Goal: Task Accomplishment & Management: Check status

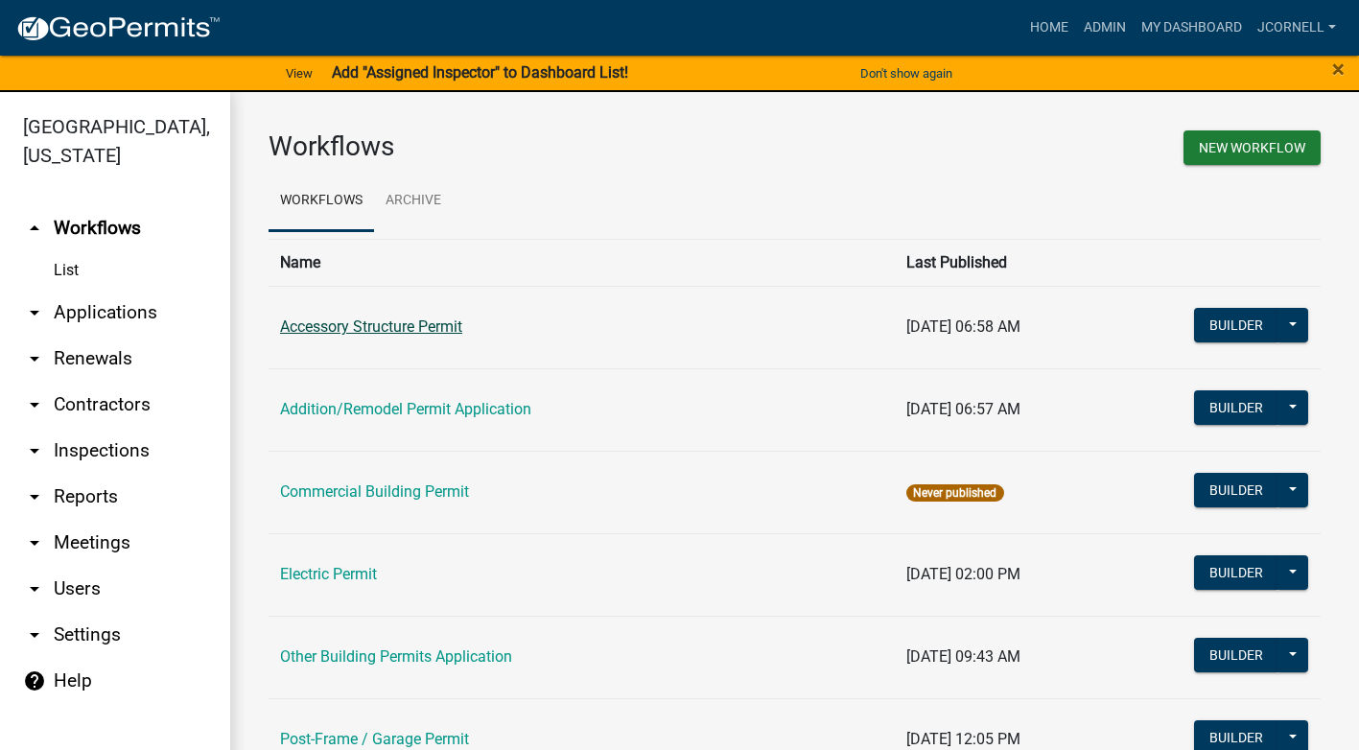
click at [451, 327] on link "Accessory Structure Permit" at bounding box center [371, 326] width 182 height 18
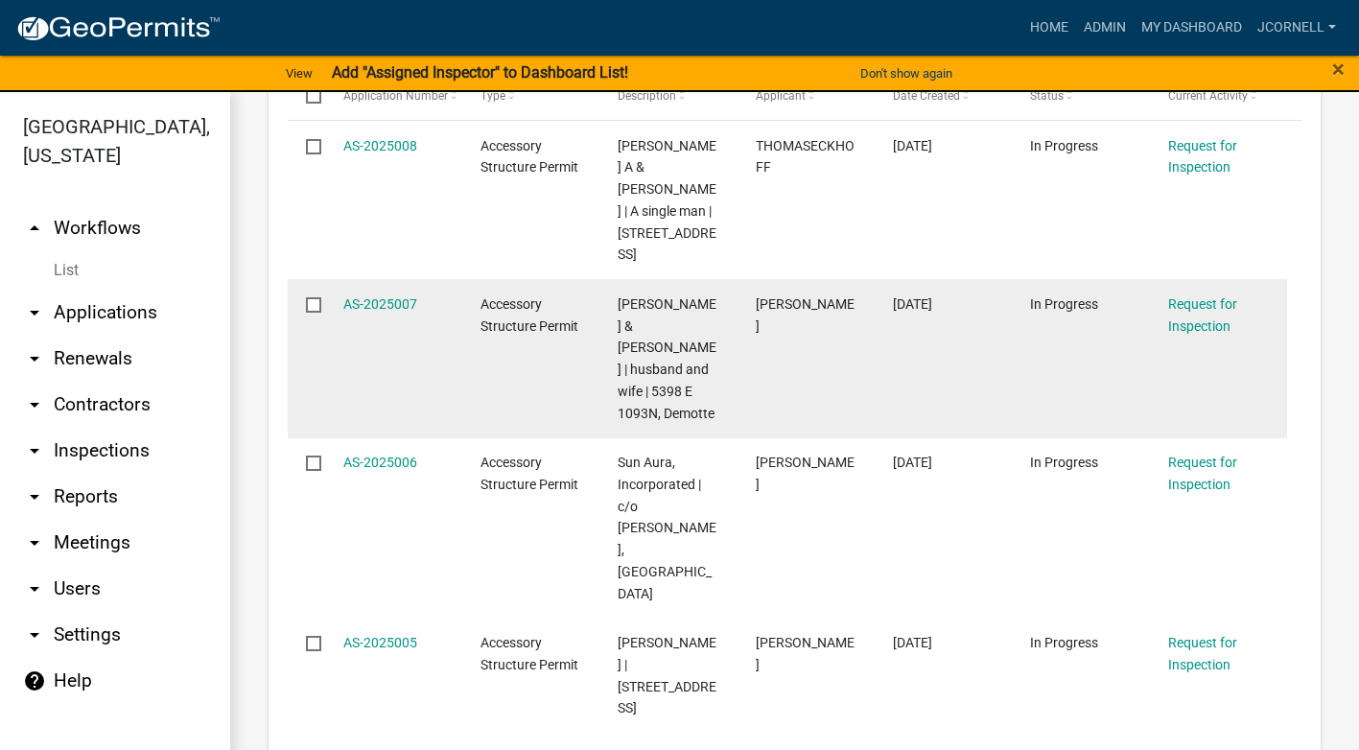
scroll to position [541, 0]
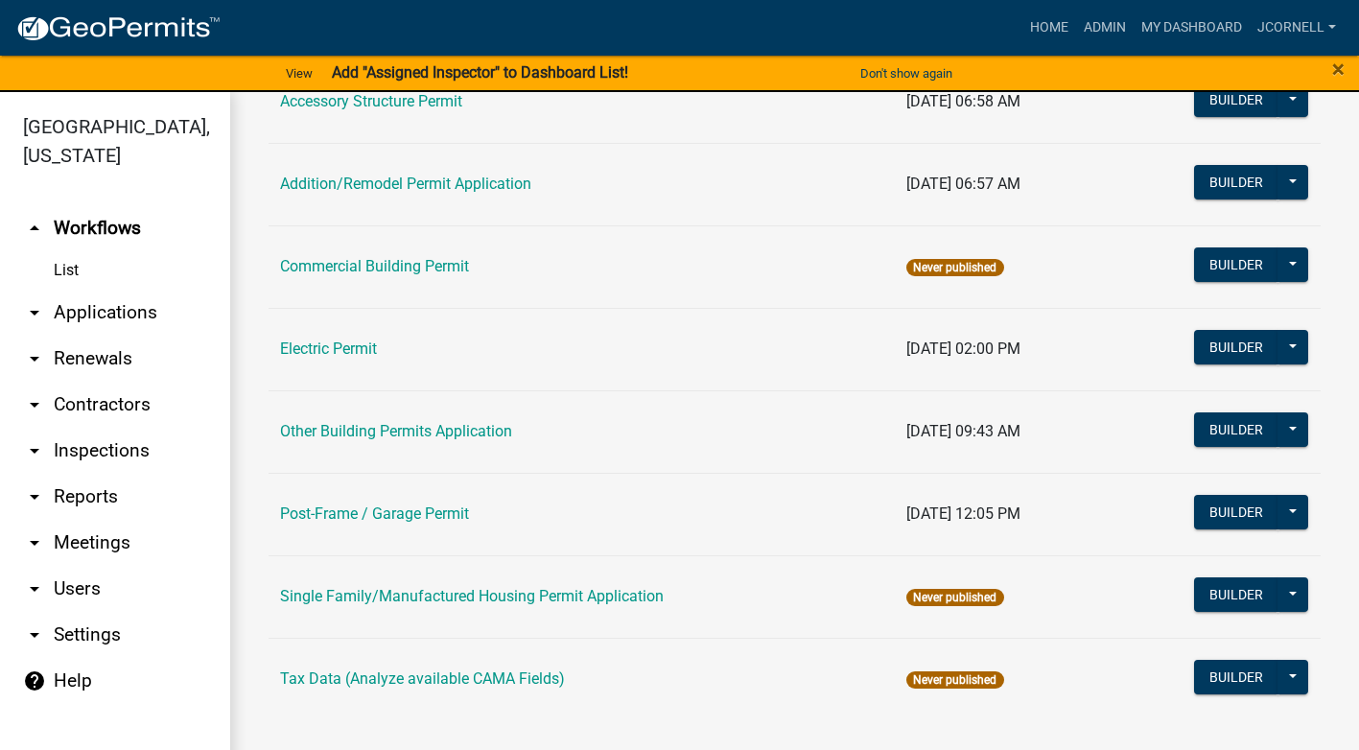
scroll to position [226, 0]
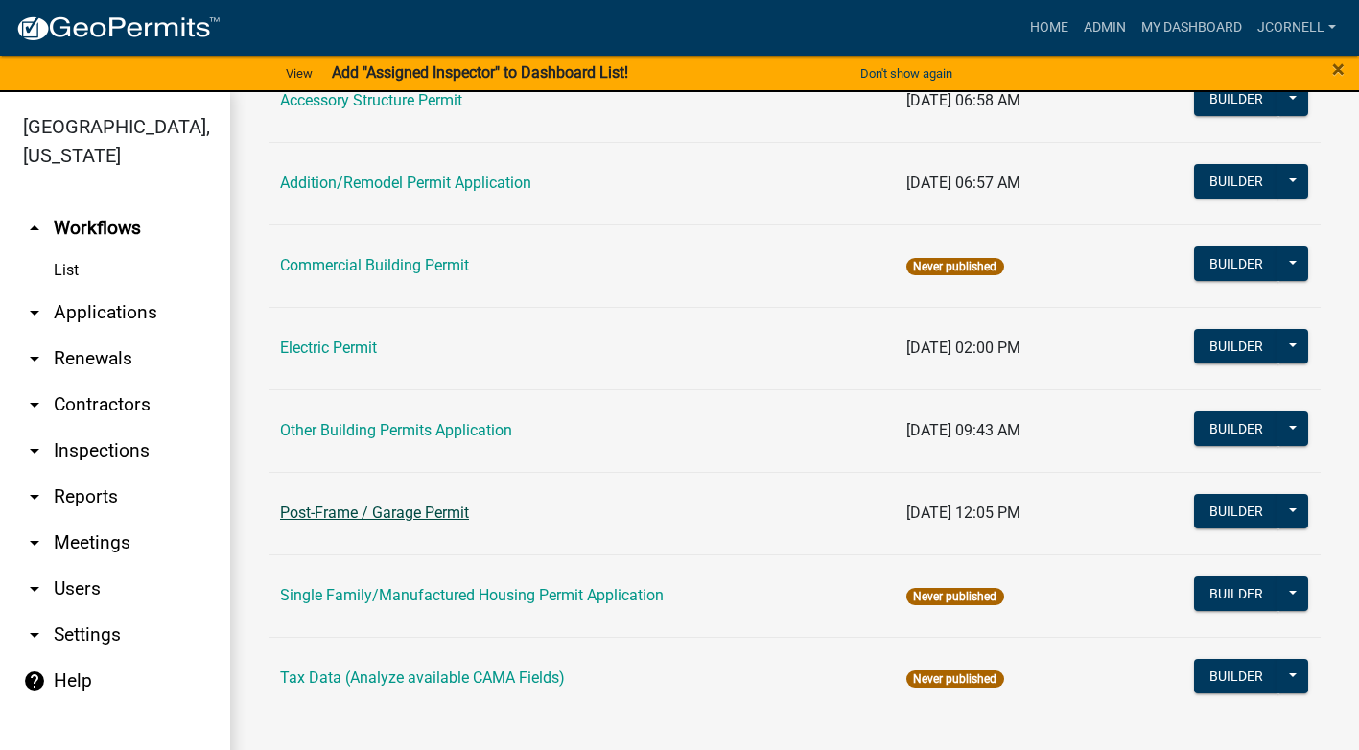
click at [445, 504] on link "Post-Frame / Garage Permit" at bounding box center [374, 512] width 189 height 18
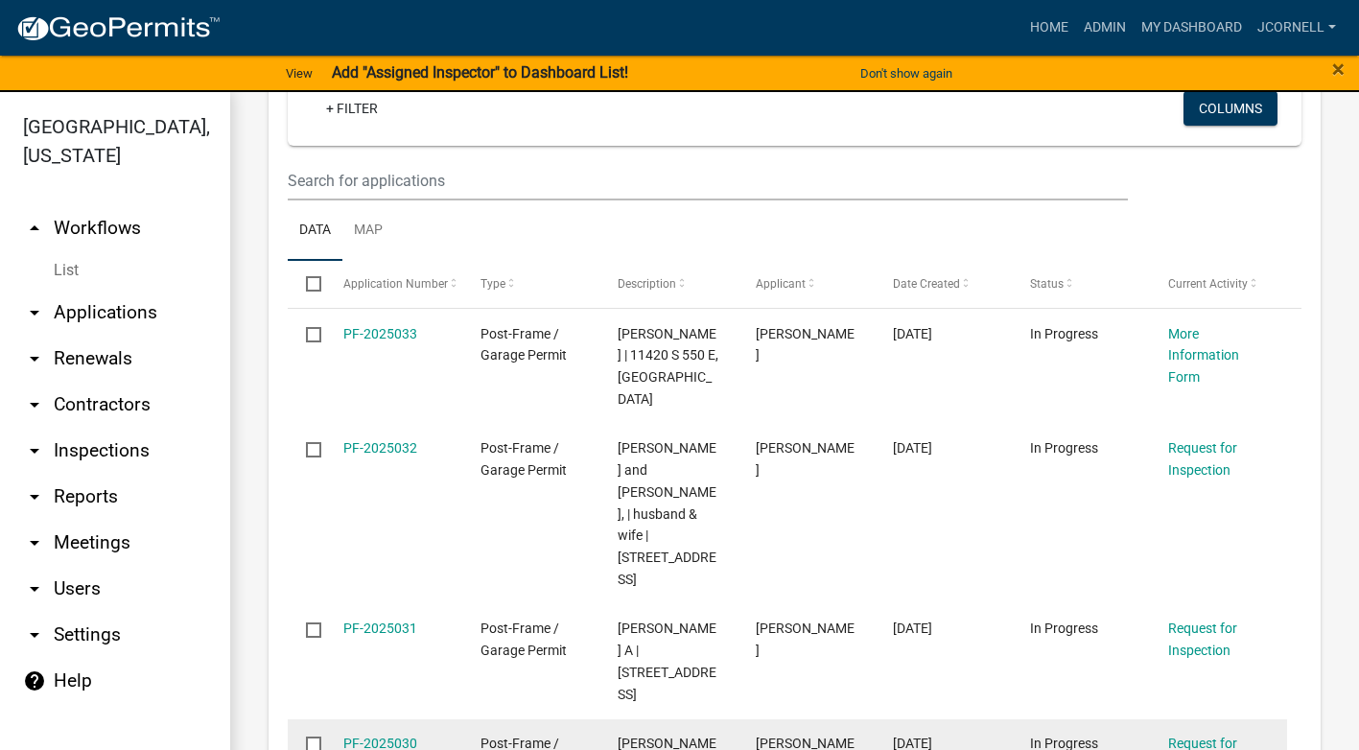
scroll to position [3165, 0]
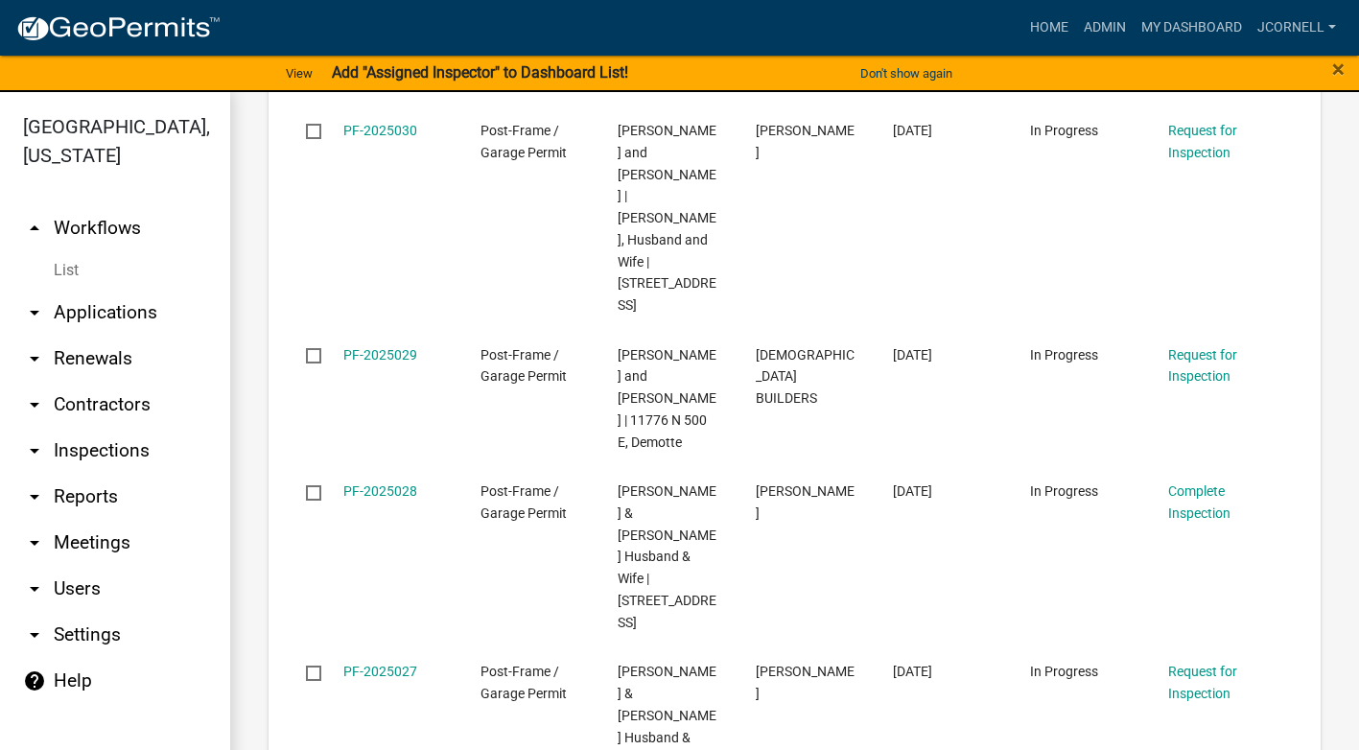
scroll to position [3809, 0]
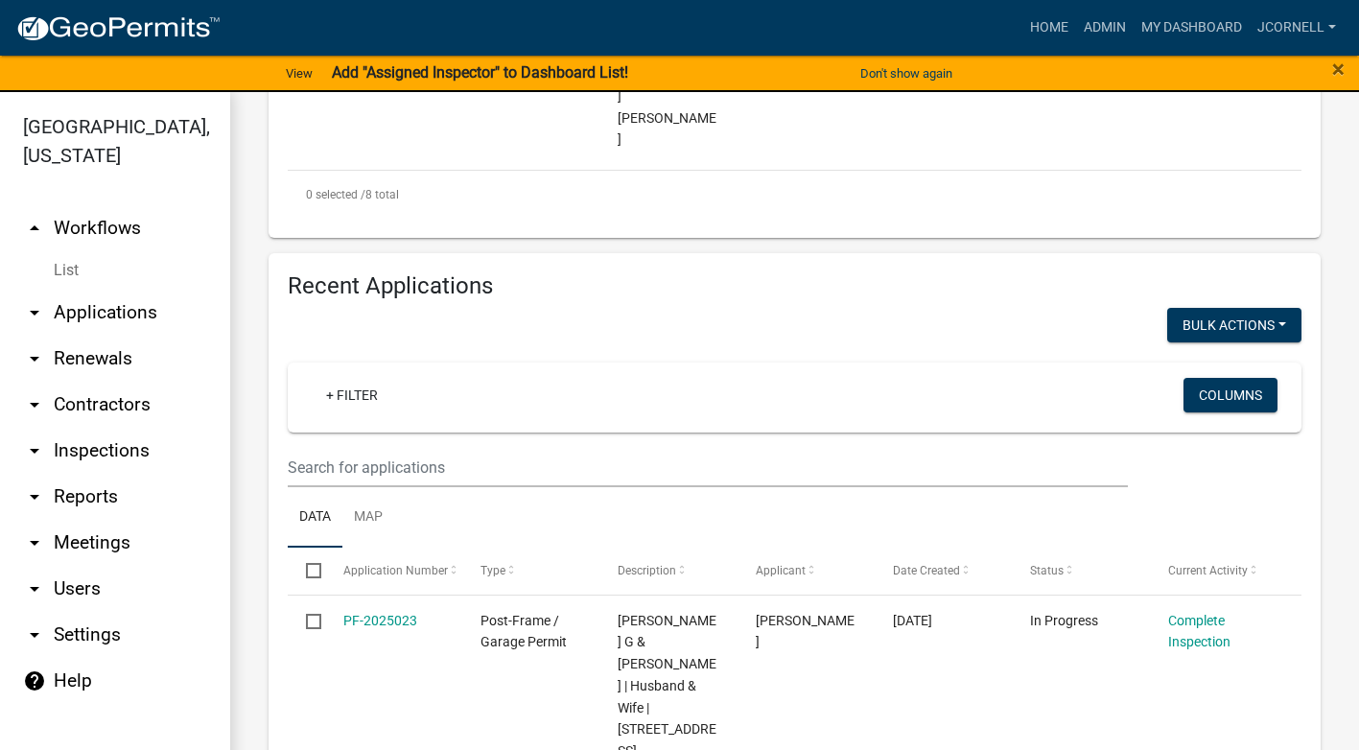
scroll to position [2807, 0]
